Goal: Task Accomplishment & Management: Manage account settings

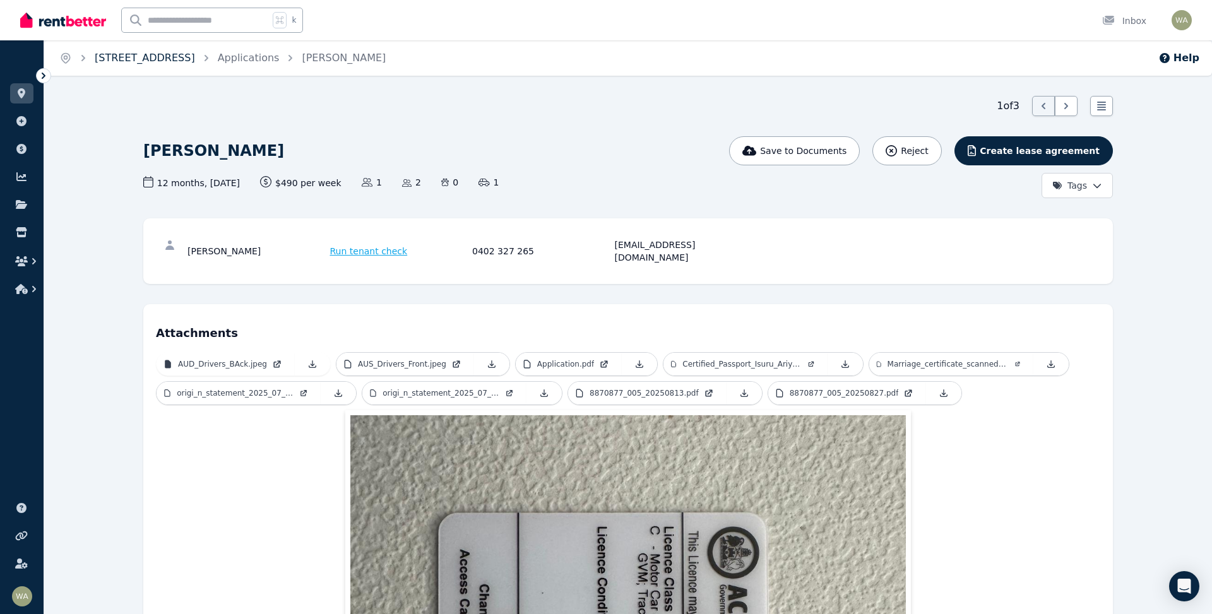
click at [195, 59] on link "[STREET_ADDRESS]" at bounding box center [145, 58] width 100 height 12
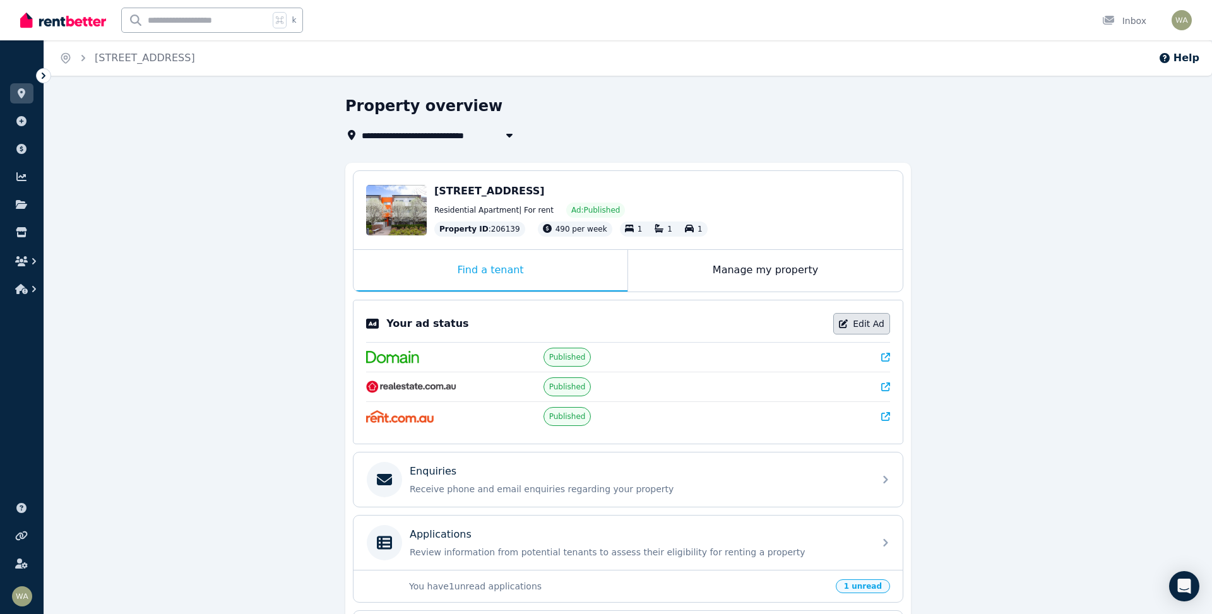
click at [864, 330] on link "Edit Ad" at bounding box center [862, 323] width 57 height 21
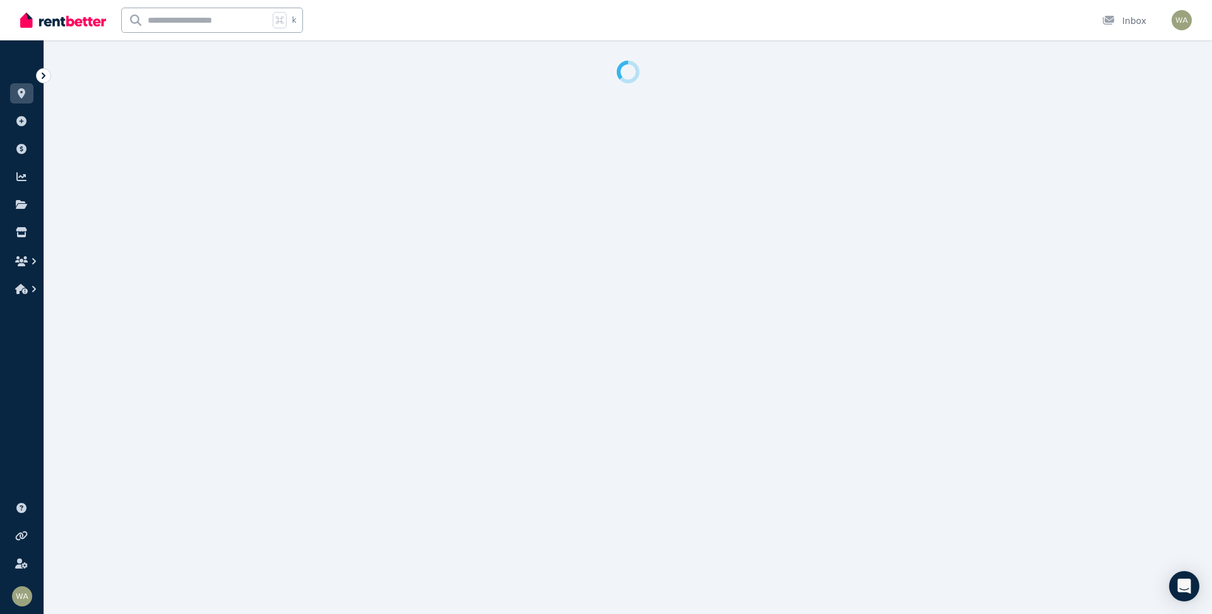
select select "**********"
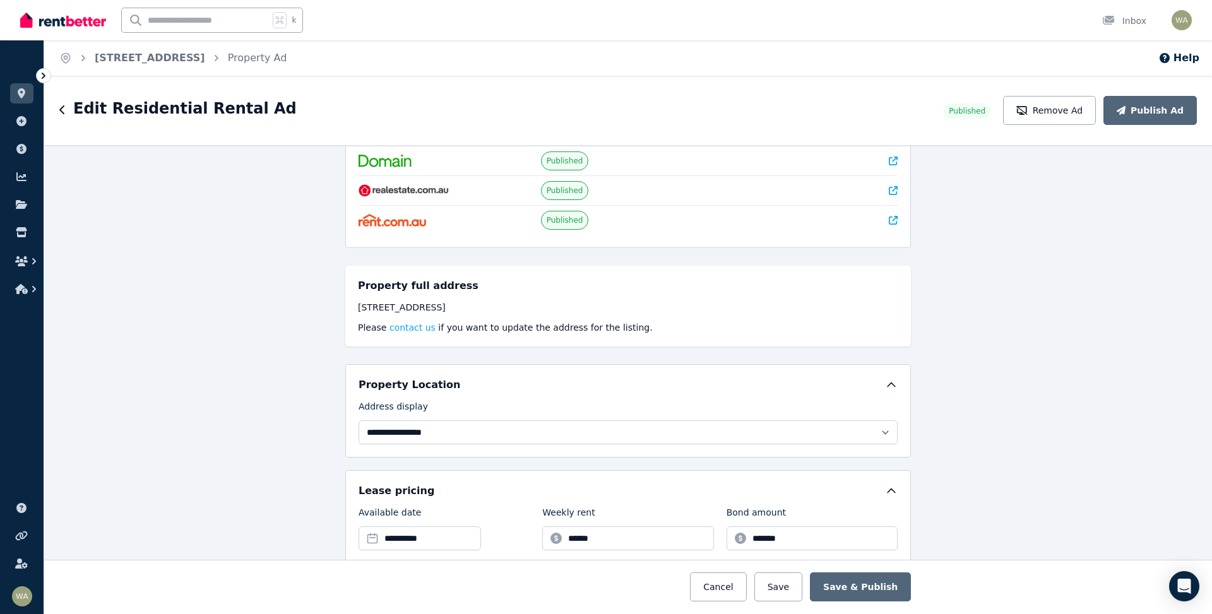
scroll to position [177, 0]
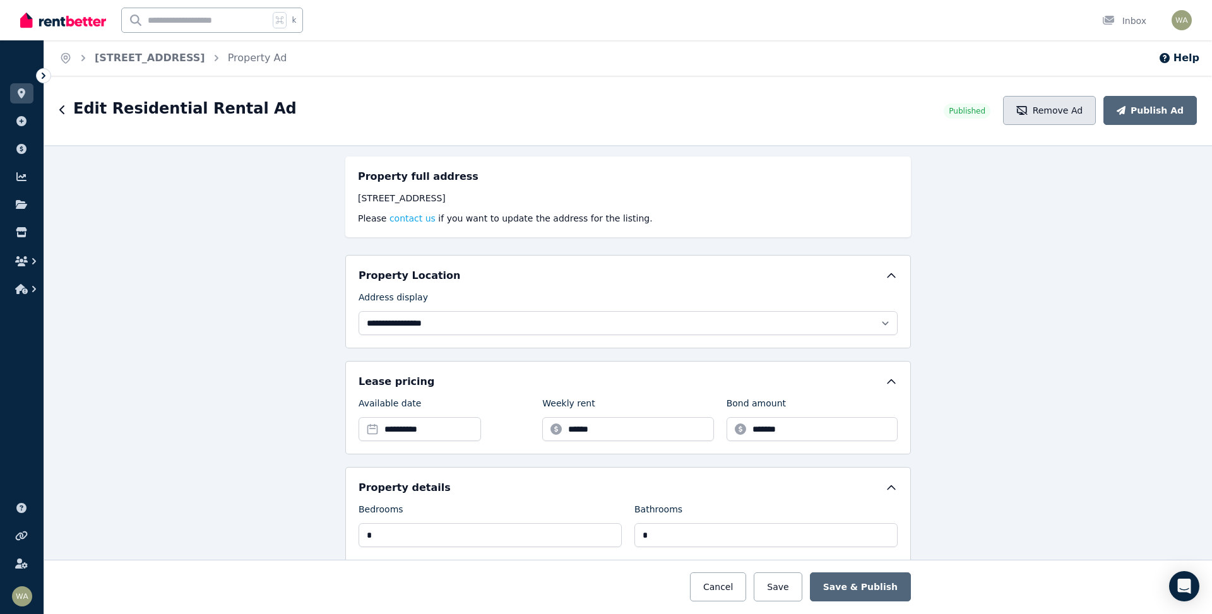
click at [1053, 113] on button "Remove Ad" at bounding box center [1049, 110] width 93 height 29
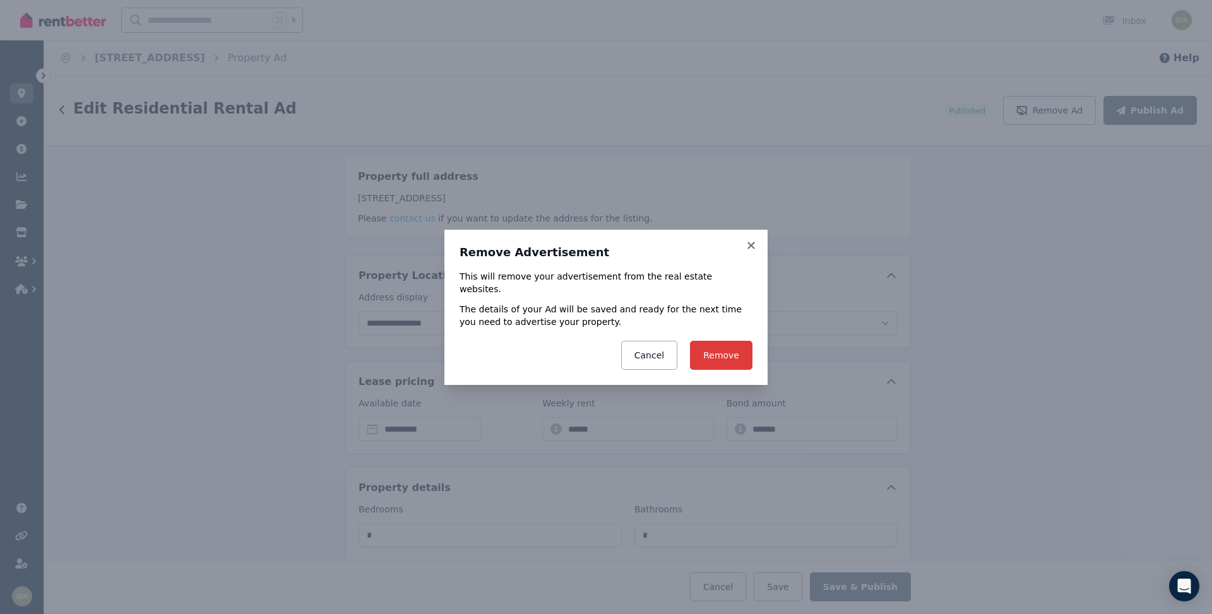
click at [709, 356] on button "Remove" at bounding box center [721, 355] width 63 height 29
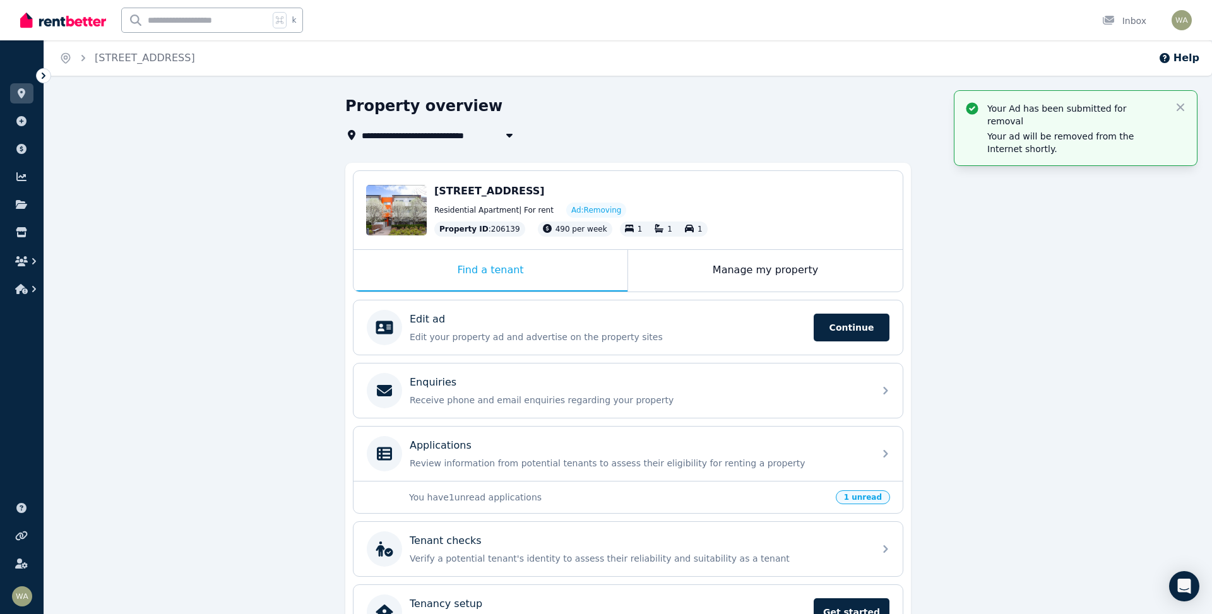
click at [1187, 109] on div "Your Ad has been submitted for removal Your ad will be removed from the Interne…" at bounding box center [1076, 128] width 242 height 75
click at [1179, 107] on icon "button" at bounding box center [1180, 107] width 13 height 13
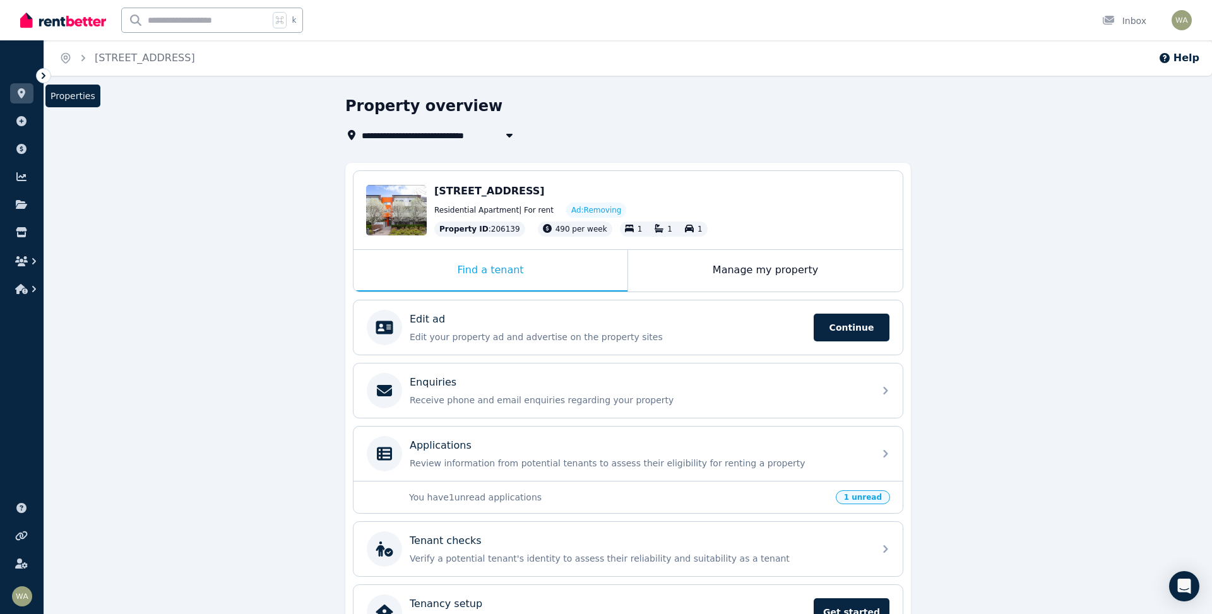
click at [27, 94] on icon at bounding box center [21, 93] width 13 height 10
